Goal: Task Accomplishment & Management: Manage account settings

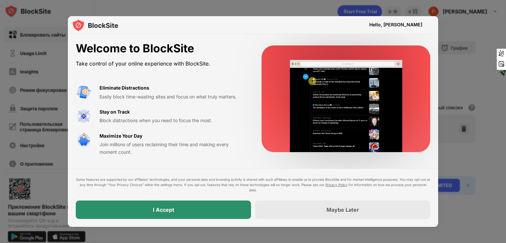
click at [233, 214] on div "I Accept" at bounding box center [163, 210] width 175 height 18
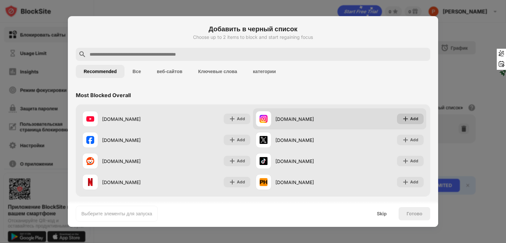
click at [341, 121] on div "Add" at bounding box center [414, 119] width 8 height 7
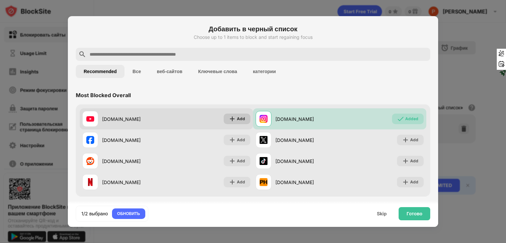
click at [237, 118] on div "Add" at bounding box center [241, 119] width 8 height 7
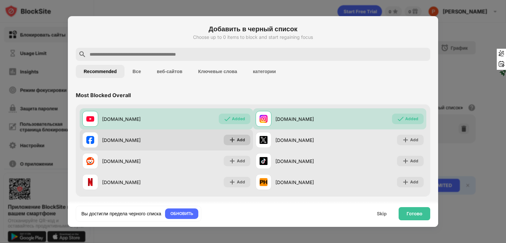
click at [232, 138] on img at bounding box center [232, 140] width 7 height 7
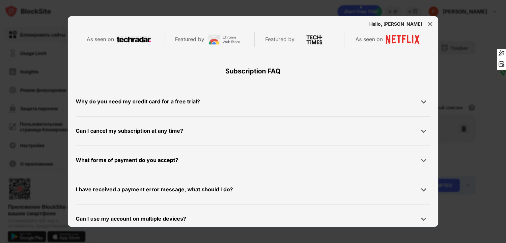
scroll to position [313, 0]
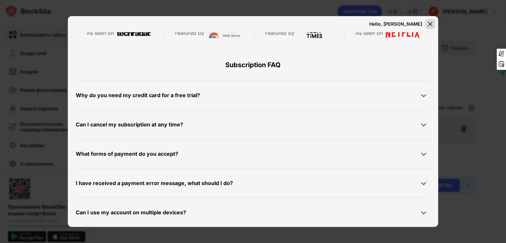
click at [341, 23] on img at bounding box center [430, 24] width 7 height 7
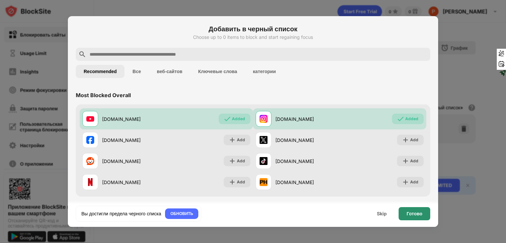
click at [341, 211] on div "Готово" at bounding box center [414, 213] width 16 height 5
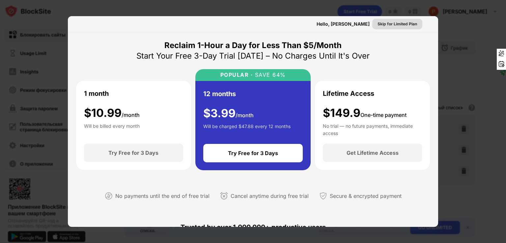
click at [341, 22] on div "Skip for Limited Plan" at bounding box center [397, 24] width 40 height 7
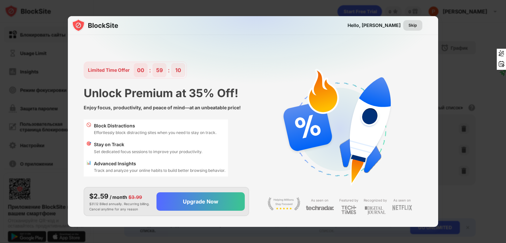
click at [341, 24] on div "Skip" at bounding box center [412, 25] width 9 height 7
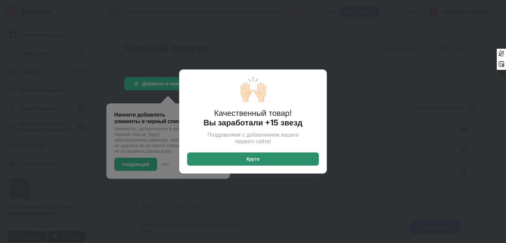
click at [273, 160] on div "Круто" at bounding box center [253, 158] width 132 height 13
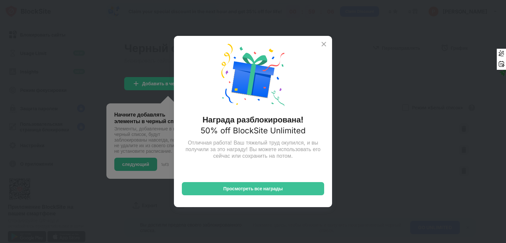
click at [322, 41] on img at bounding box center [324, 44] width 8 height 8
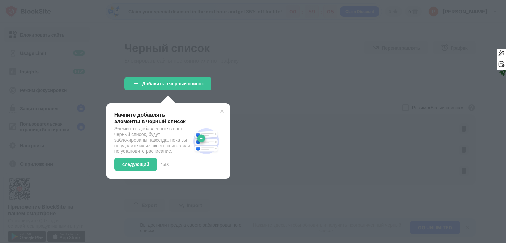
click at [253, 89] on div at bounding box center [253, 121] width 506 height 243
click at [224, 110] on img at bounding box center [221, 111] width 5 height 5
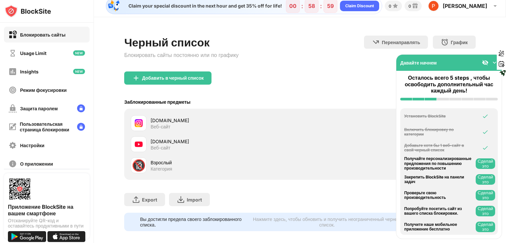
scroll to position [0, 0]
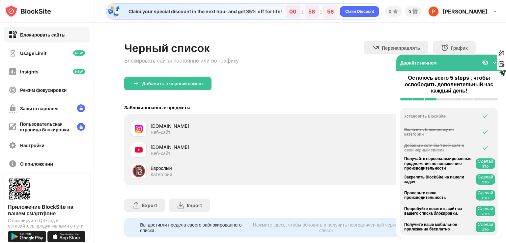
drag, startPoint x: 453, startPoint y: 61, endPoint x: 420, endPoint y: 78, distance: 37.1
click at [341, 78] on div "Давайте начнем Осталось всего 5 steps , чтобы освободить дополнительный час каж…" at bounding box center [449, 146] width 106 height 185
